Goal: Find specific page/section: Find specific page/section

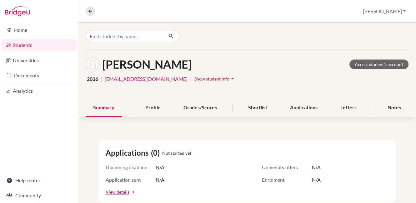
click at [23, 44] on link "Students" at bounding box center [38, 45] width 75 height 13
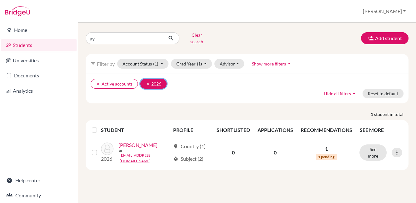
click at [146, 82] on icon "clear" at bounding box center [148, 84] width 4 height 4
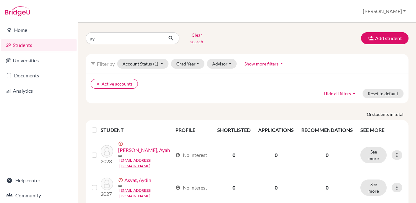
click at [190, 64] on div "filter_list Filter by Account Status (1) Active accounts done Archived accounts…" at bounding box center [247, 64] width 323 height 20
click at [189, 61] on button "Grad Year" at bounding box center [188, 64] width 34 height 10
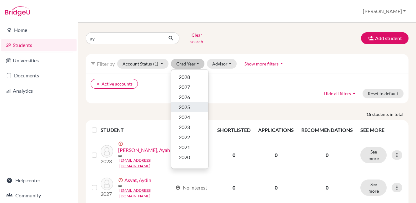
click at [181, 103] on span "2025" at bounding box center [184, 107] width 11 height 8
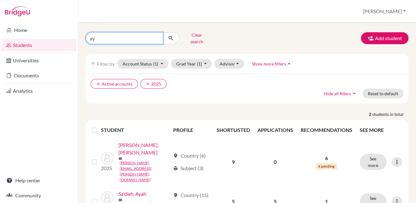
click at [151, 33] on input "ay" at bounding box center [125, 38] width 78 height 12
type input "a"
type input "[PERSON_NAME]"
click button "submit" at bounding box center [171, 38] width 17 height 12
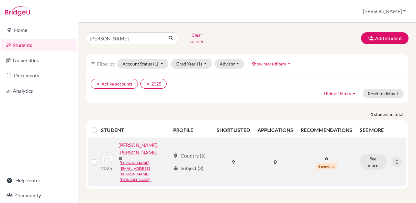
click at [158, 141] on link "[PERSON_NAME], [PERSON_NAME]" at bounding box center [145, 148] width 52 height 15
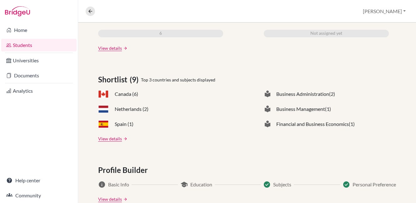
scroll to position [229, 0]
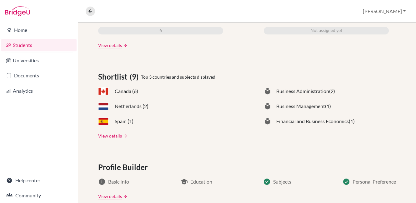
click at [105, 135] on link "View details" at bounding box center [110, 135] width 24 height 7
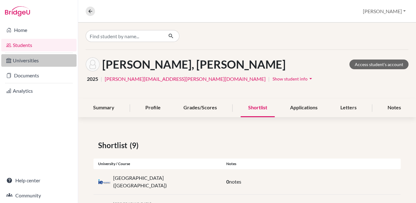
click at [23, 59] on link "Universities" at bounding box center [38, 60] width 75 height 13
